Goal: Task Accomplishment & Management: Use online tool/utility

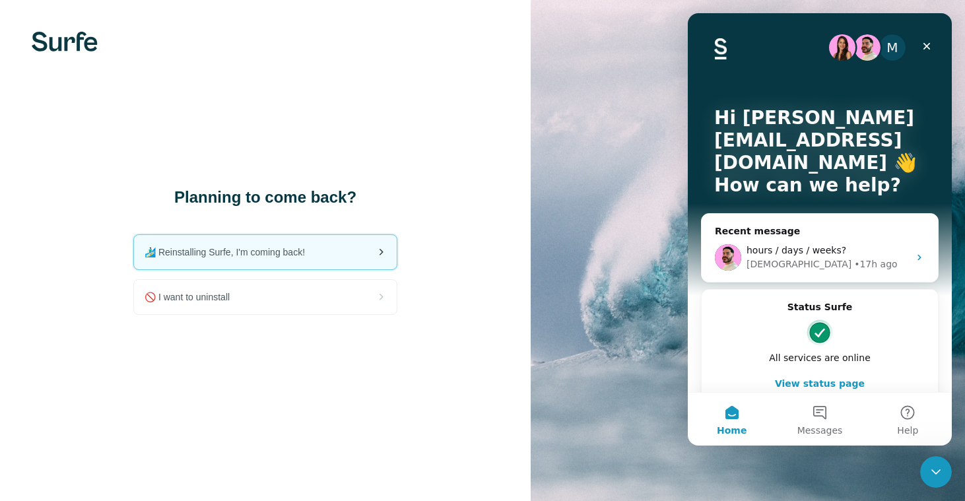
click at [232, 252] on span "🏄🏻‍♂️ Reinstalling Surfe, I'm coming back!" at bounding box center [230, 252] width 171 height 13
